Goal: Find specific page/section: Find specific page/section

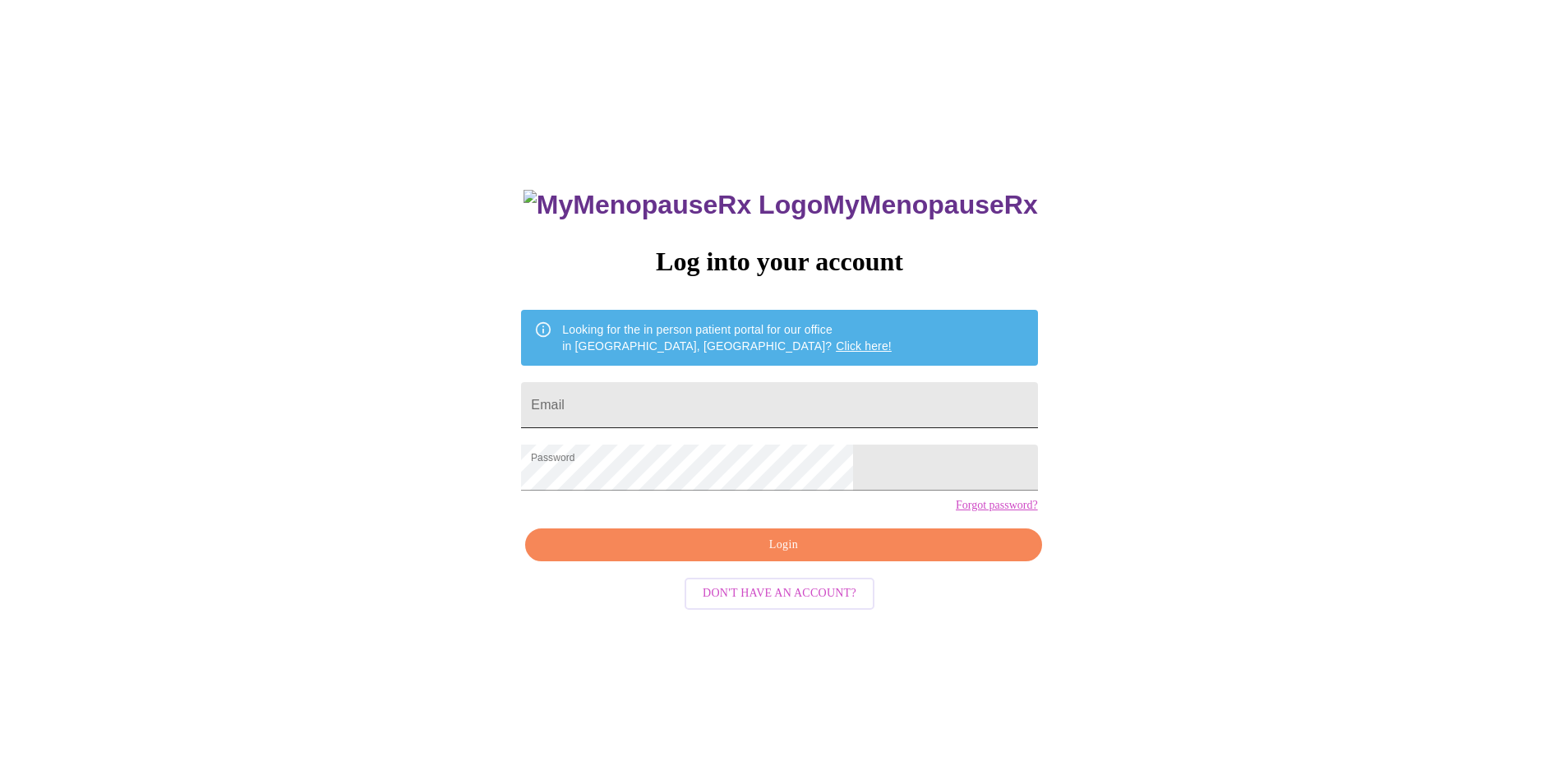
click at [700, 394] on input "Email" at bounding box center [779, 405] width 516 height 46
type input "april@pacificnwqualifier.org"
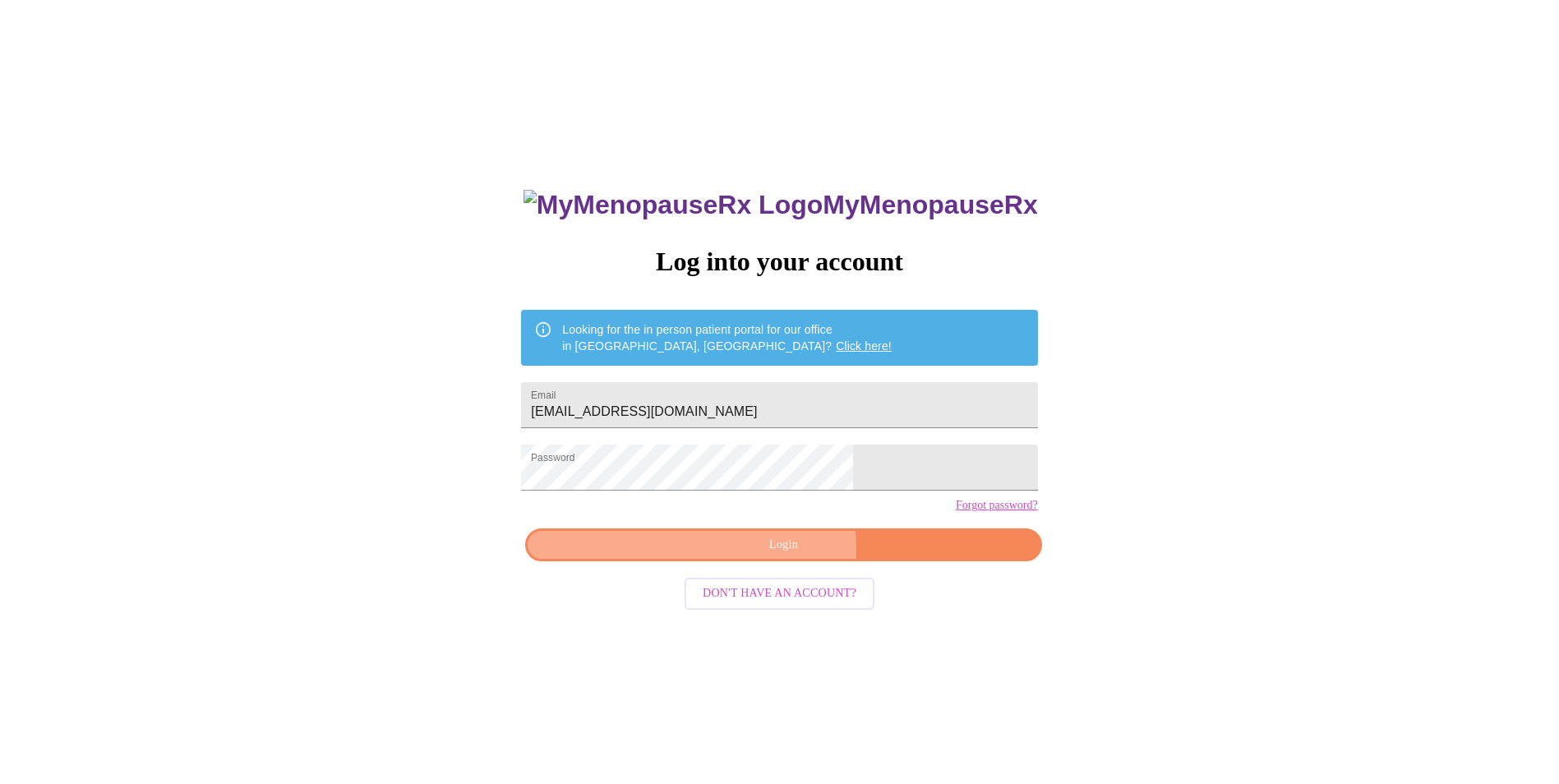
click at [720, 556] on span "Login" at bounding box center [783, 544] width 478 height 20
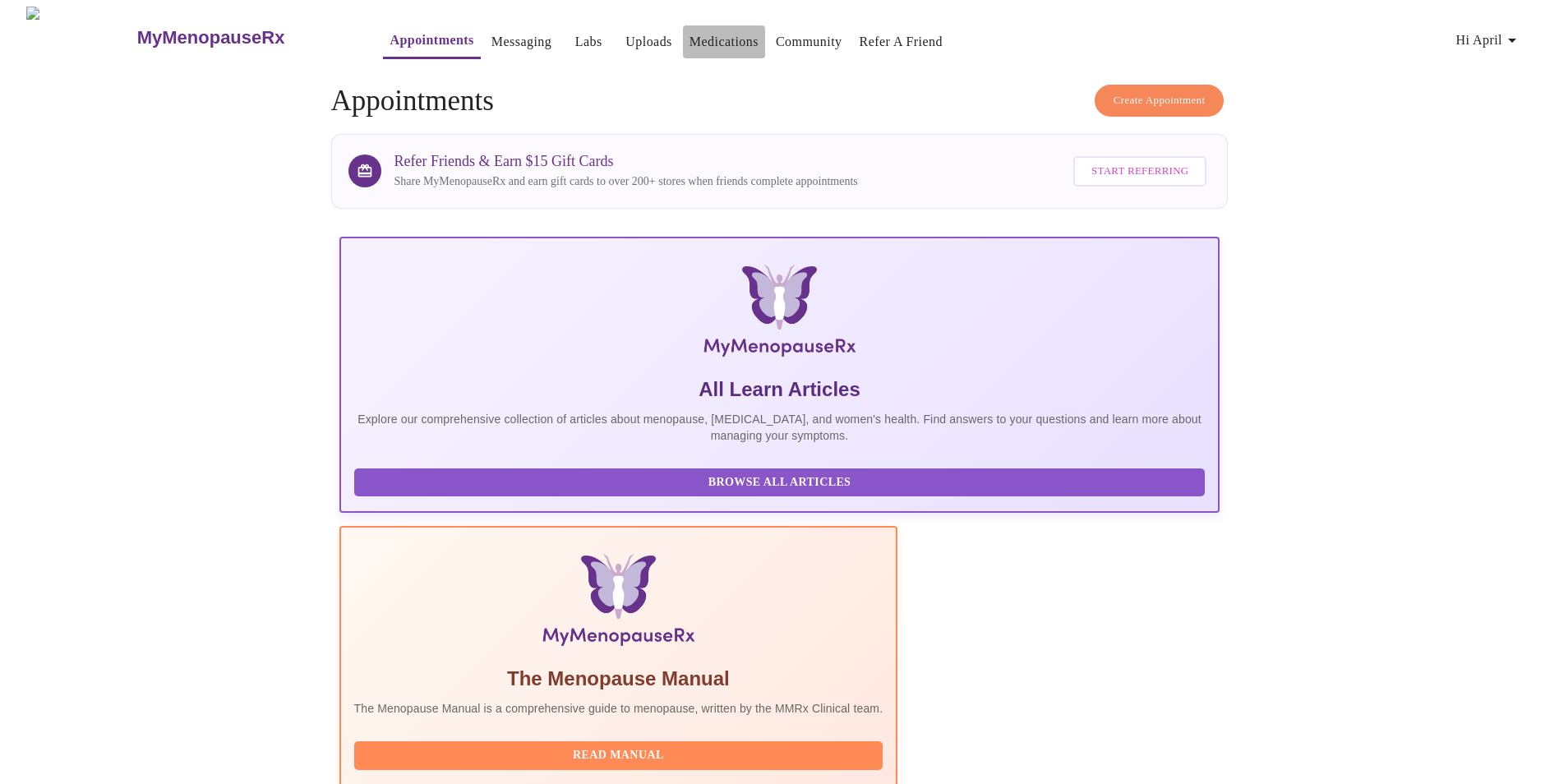
click at [701, 40] on link "Medications" at bounding box center [724, 42] width 69 height 23
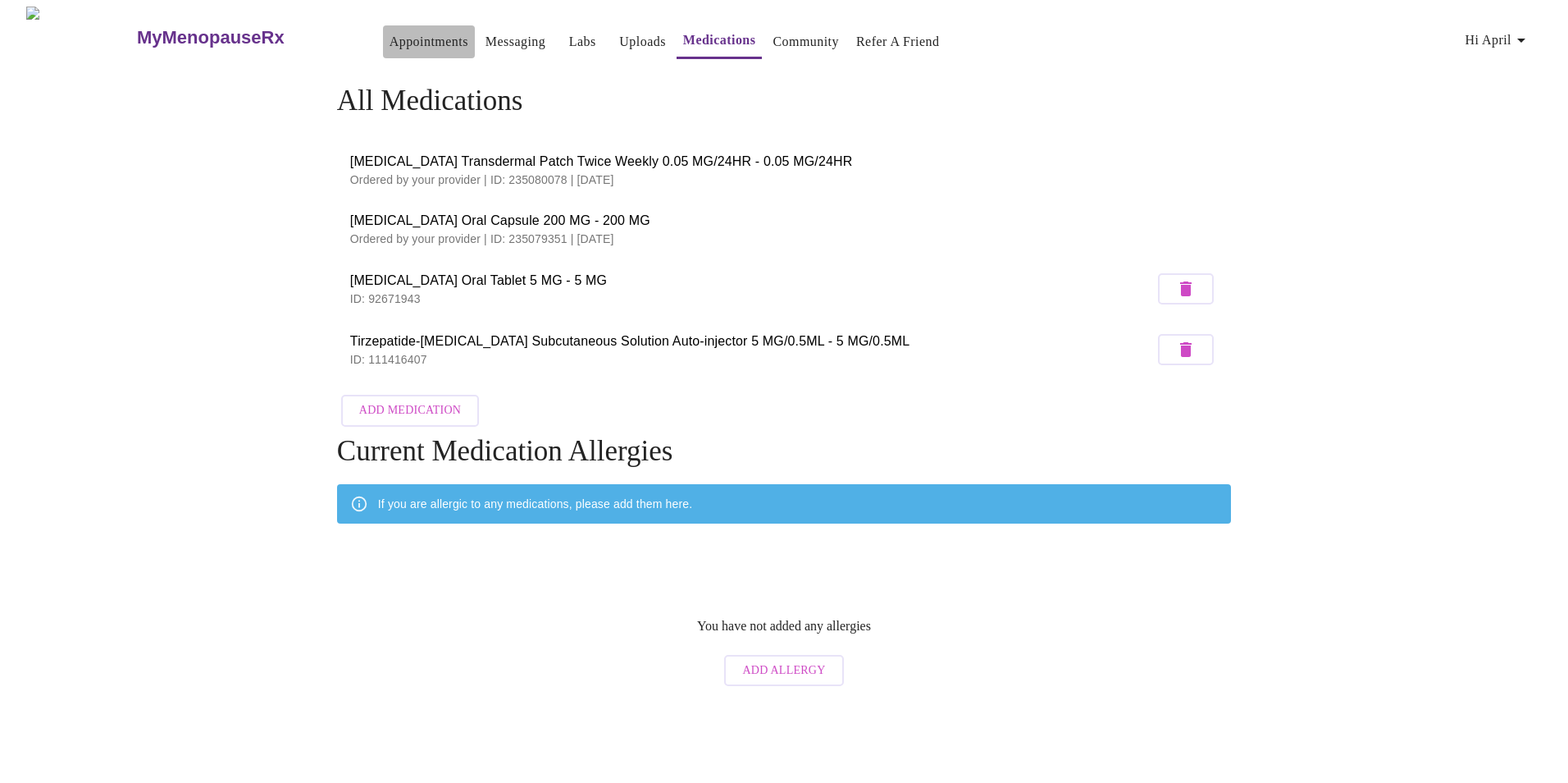
click at [390, 39] on link "Appointments" at bounding box center [429, 42] width 79 height 23
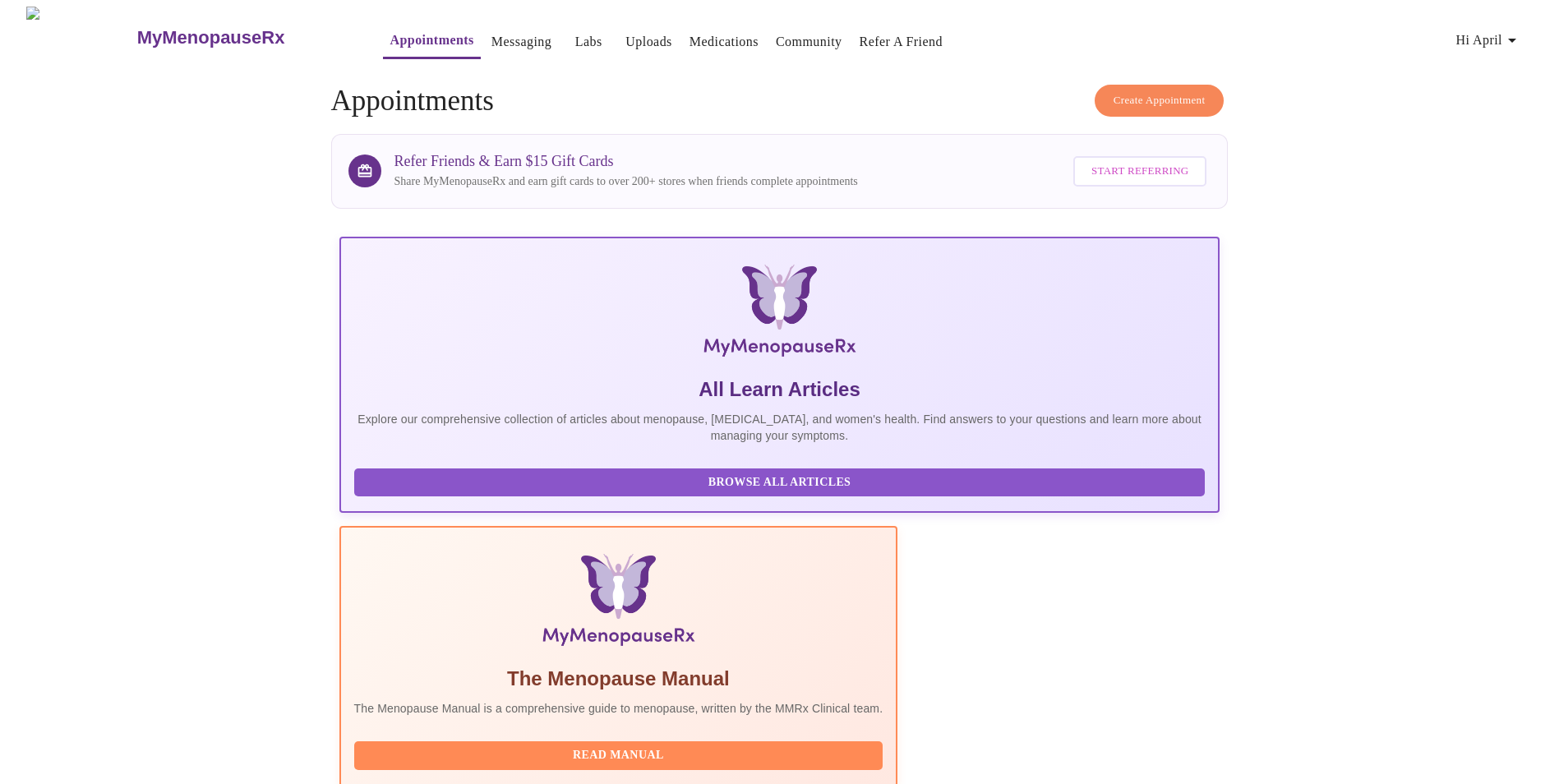
click at [694, 39] on link "Medications" at bounding box center [724, 42] width 69 height 23
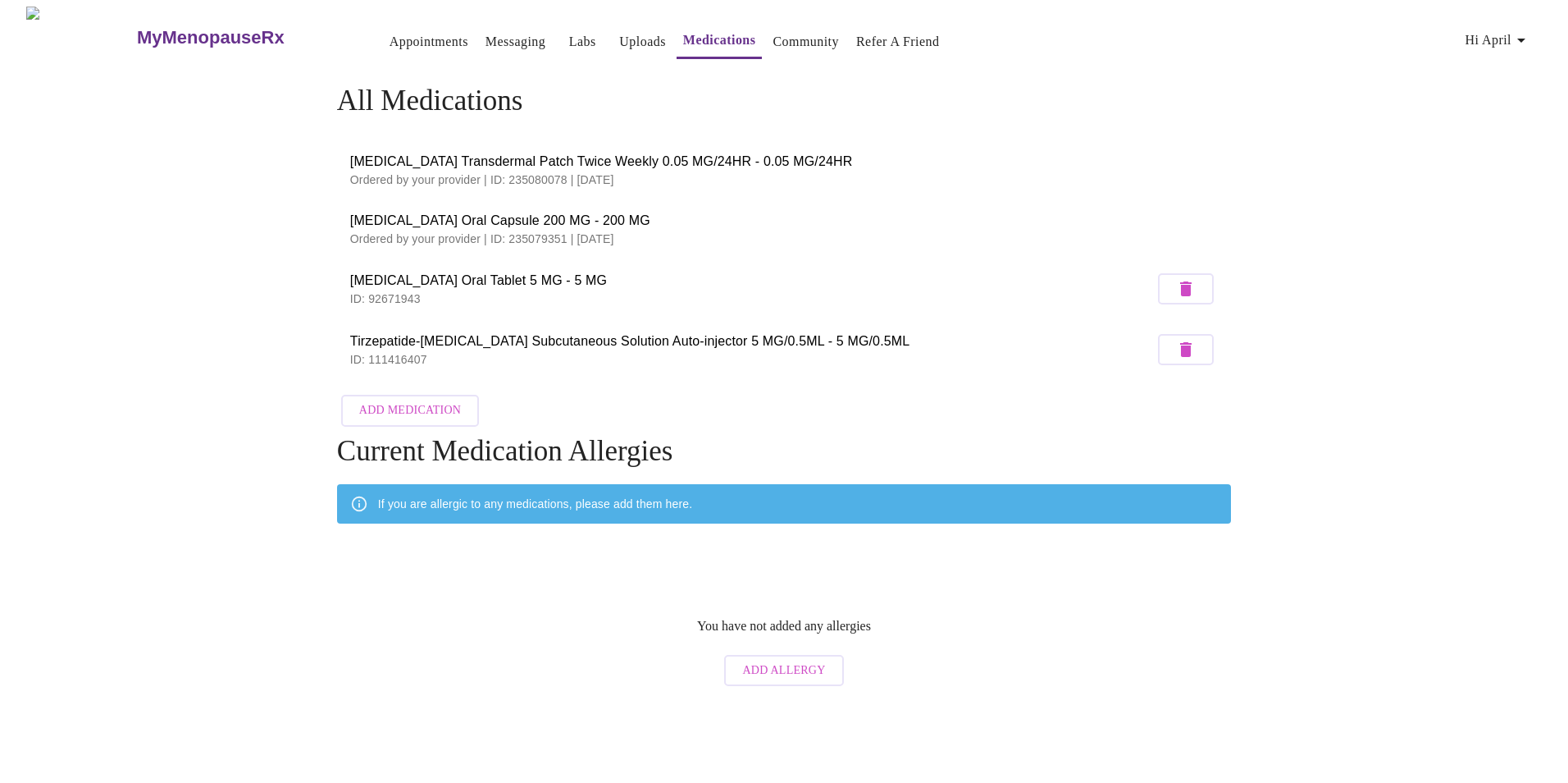
drag, startPoint x: 352, startPoint y: 336, endPoint x: 931, endPoint y: 335, distance: 579.0
click at [931, 335] on span "Tirzepatide-Weight Management Subcutaneous Solution Auto-injector 5 MG/0.5ML - …" at bounding box center [752, 341] width 804 height 20
copy span "Tirzepatide-Weight Management Subcutaneous Solution Auto-injector 5 MG/0.5ML - …"
